Goal: Task Accomplishment & Management: Use online tool/utility

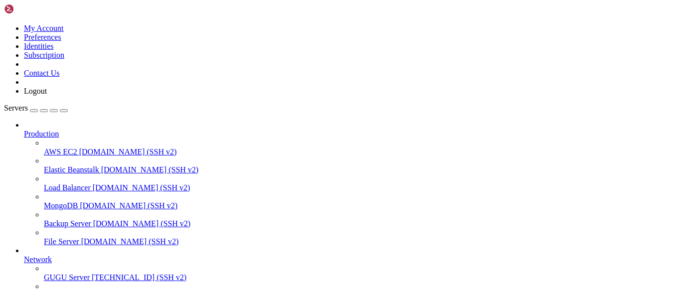
scroll to position [57, 0]
click at [92, 273] on span "[TECHNICAL_ID] (SSH v2)" at bounding box center [139, 277] width 95 height 8
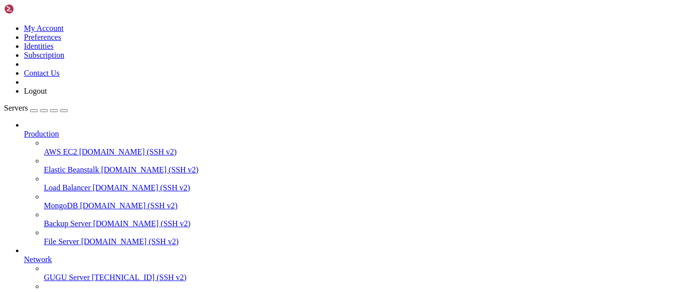
scroll to position [54, 0]
type input "/home/saga-test"
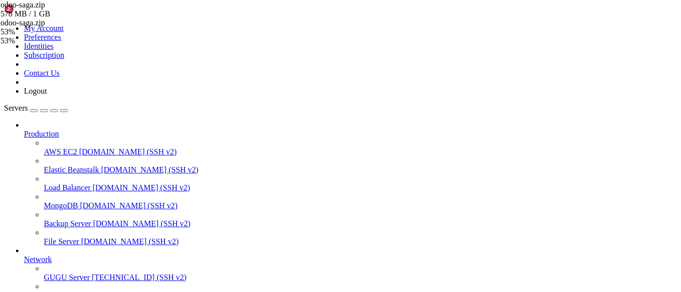
click at [167, 123] on div at bounding box center [340, 146] width 681 height 292
